Goal: Check status: Check status

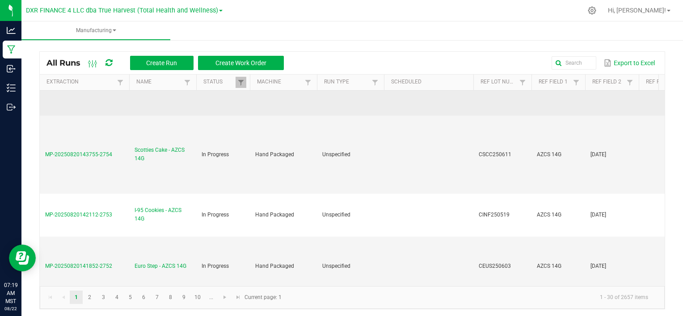
scroll to position [223, 0]
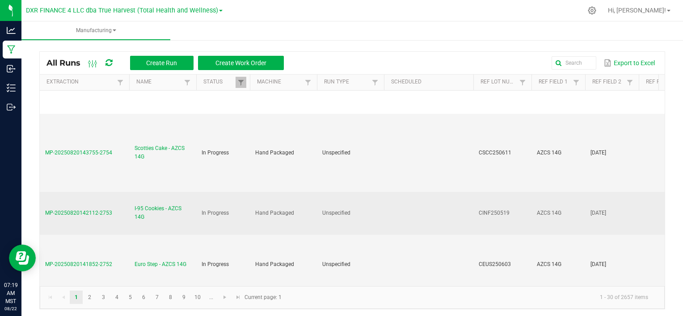
click at [89, 211] on span "MP-20250820142112-2753" at bounding box center [78, 213] width 67 height 6
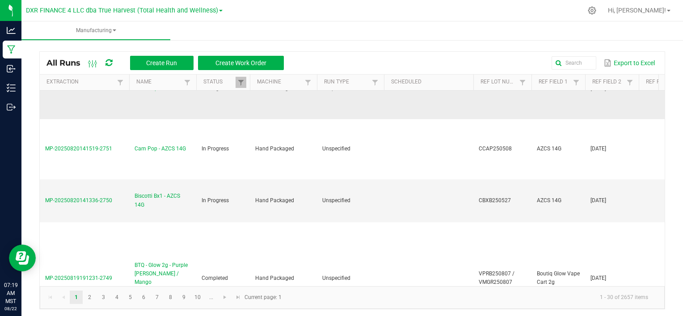
scroll to position [402, 0]
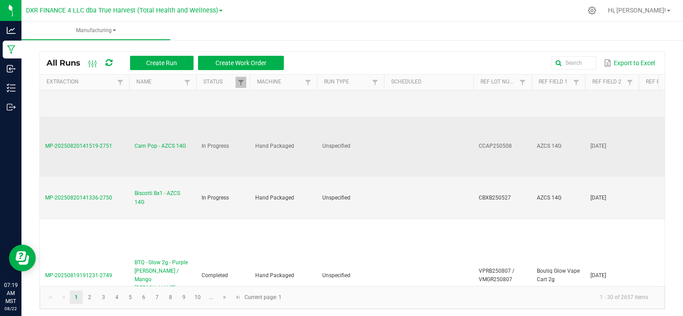
click at [97, 143] on span "MP-20250820141519-2751" at bounding box center [78, 146] width 67 height 6
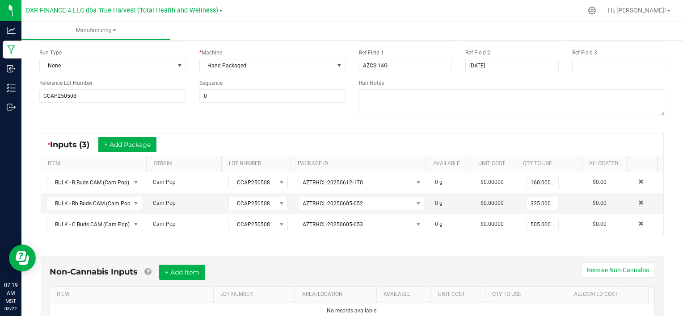
scroll to position [89, 0]
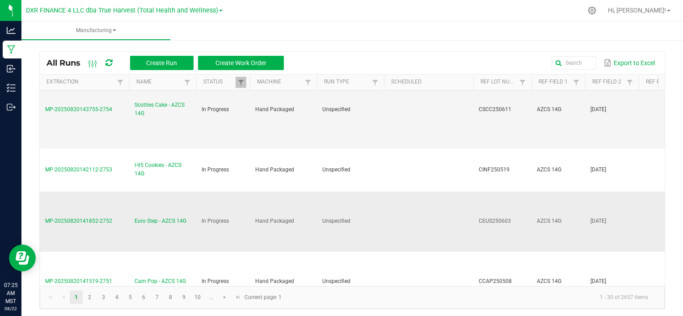
scroll to position [268, 0]
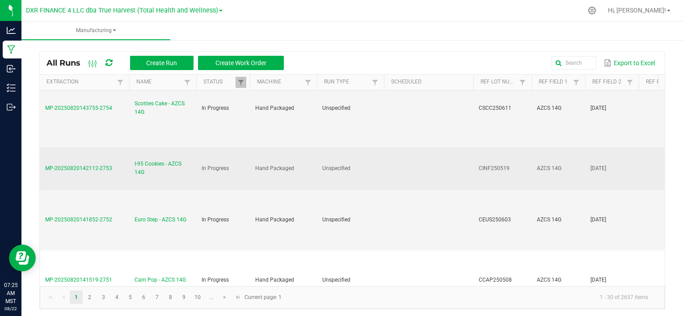
click at [86, 165] on span "MP-20250820142112-2753" at bounding box center [78, 168] width 67 height 6
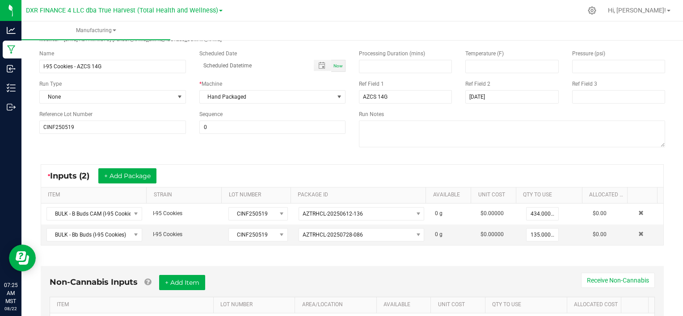
scroll to position [45, 0]
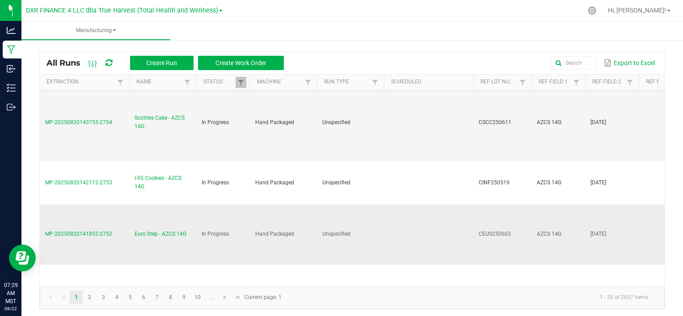
scroll to position [268, 0]
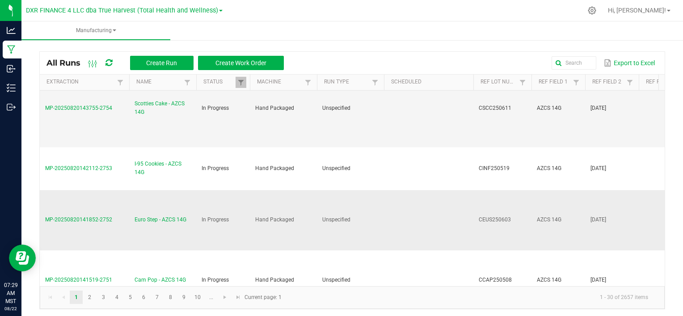
click at [78, 218] on span "MP-20250820141852-2752" at bounding box center [78, 220] width 67 height 6
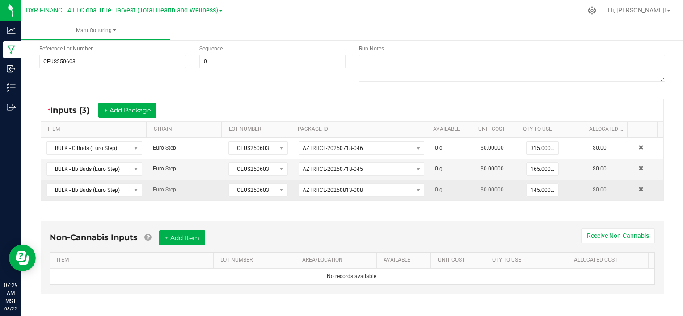
scroll to position [89, 0]
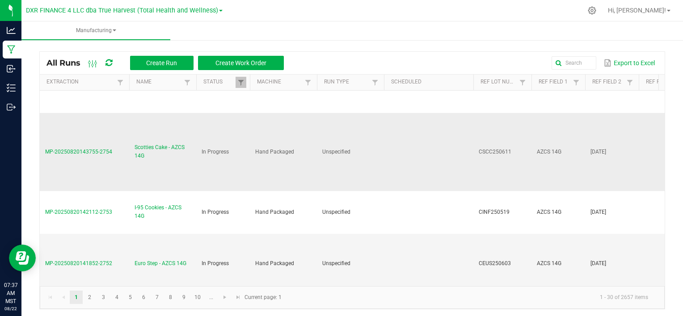
scroll to position [223, 0]
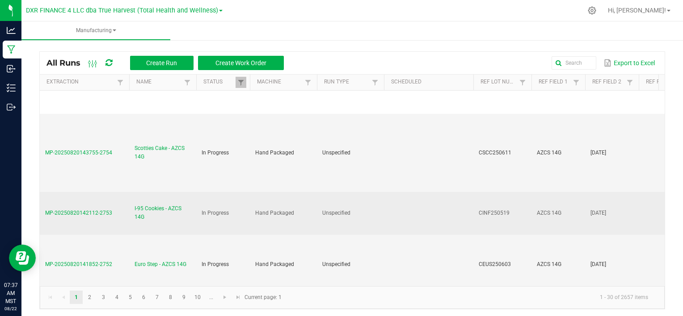
click at [88, 206] on td "MP-20250820142112-2753" at bounding box center [84, 213] width 89 height 43
click at [88, 210] on span "MP-20250820142112-2753" at bounding box center [78, 213] width 67 height 6
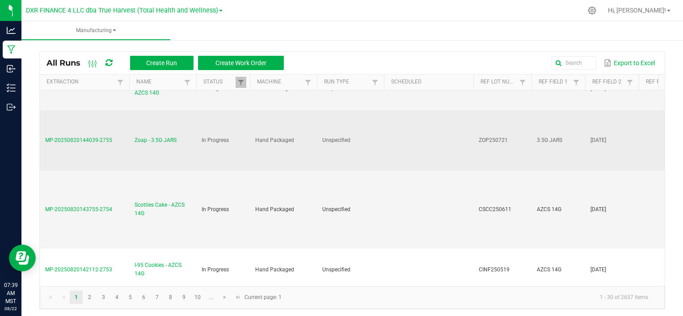
scroll to position [179, 0]
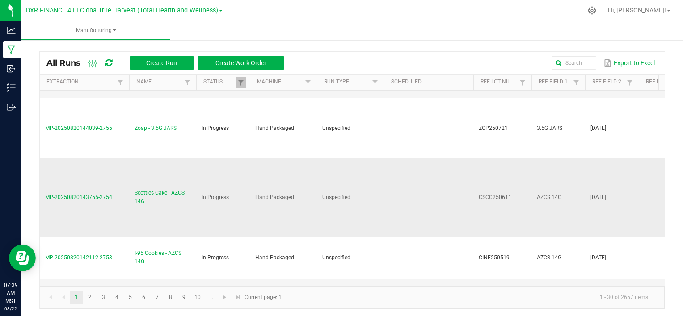
click at [89, 196] on span "MP-20250820143755-2754" at bounding box center [78, 197] width 67 height 6
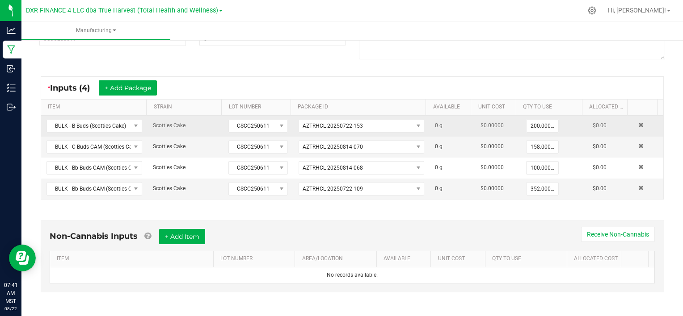
scroll to position [134, 0]
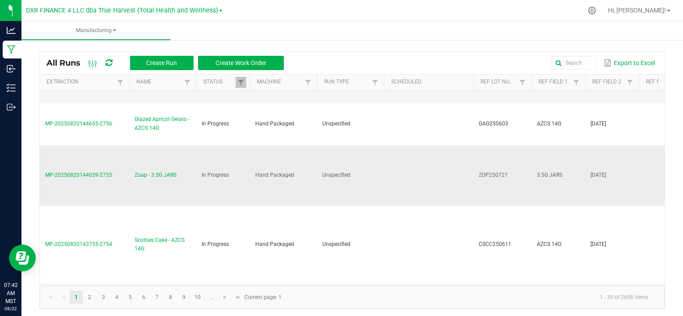
scroll to position [179, 0]
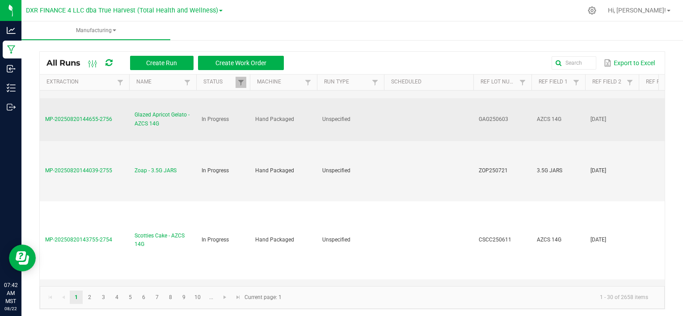
click at [80, 120] on span "MP-20250820144655-2756" at bounding box center [78, 119] width 67 height 6
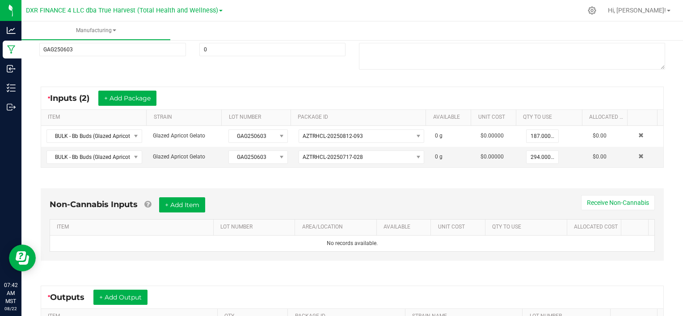
scroll to position [134, 0]
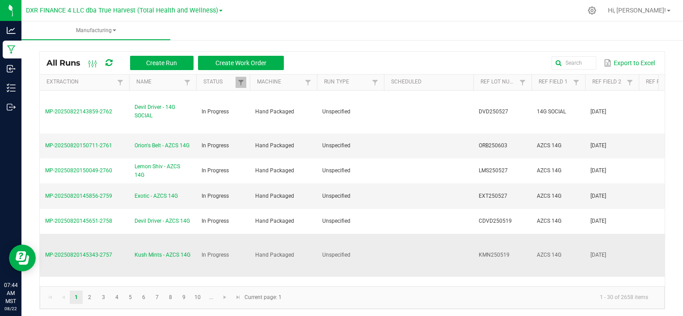
click at [91, 253] on span "MP-20250820145343-2757" at bounding box center [78, 255] width 67 height 6
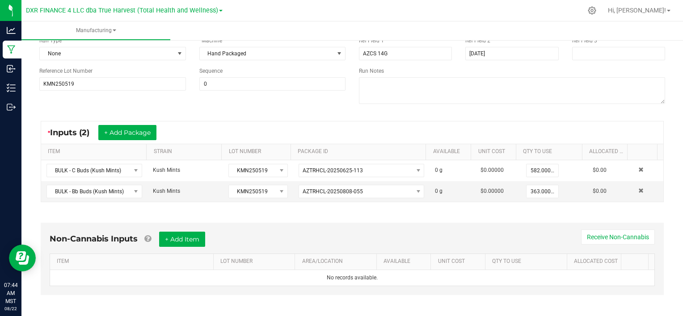
scroll to position [89, 0]
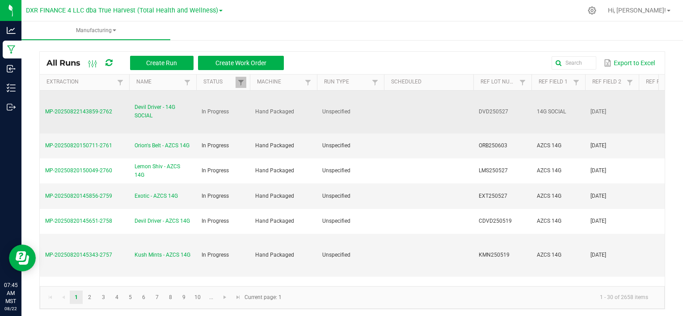
click at [76, 110] on span "MP-20250822143859-2762" at bounding box center [78, 112] width 67 height 6
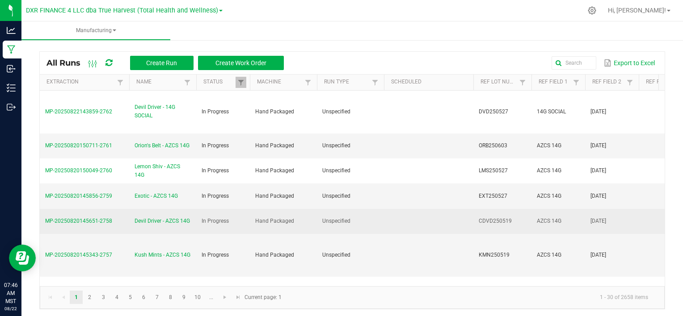
click at [102, 221] on span "MP-20250820145651-2758" at bounding box center [78, 221] width 67 height 6
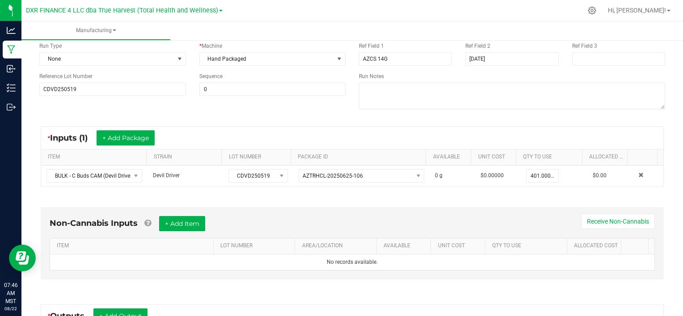
scroll to position [89, 0]
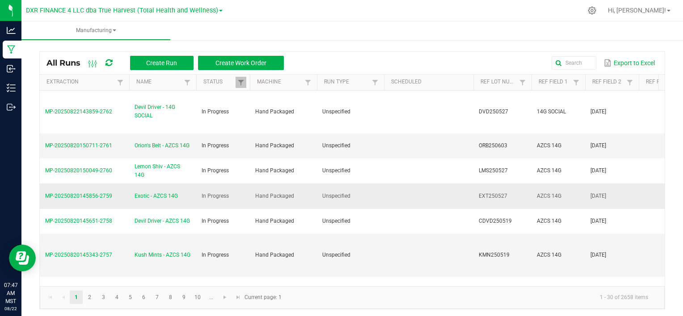
click at [88, 197] on span "MP-20250820145856-2759" at bounding box center [78, 196] width 67 height 6
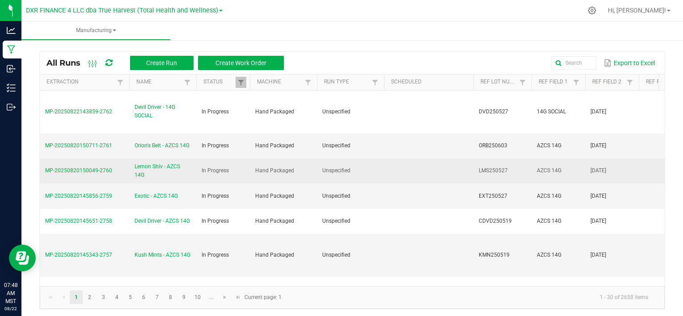
click at [140, 169] on span "Lemon Shiv - AZCS 14G" at bounding box center [163, 171] width 56 height 17
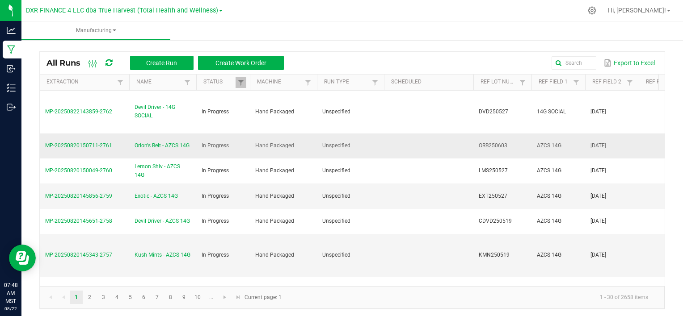
click at [83, 146] on span "MP-20250820150711-2761" at bounding box center [78, 146] width 67 height 6
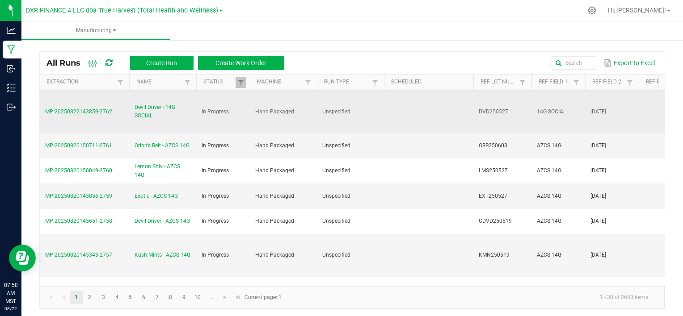
click at [105, 113] on span "MP-20250822143859-2762" at bounding box center [78, 112] width 67 height 6
